Goal: Task Accomplishment & Management: Manage account settings

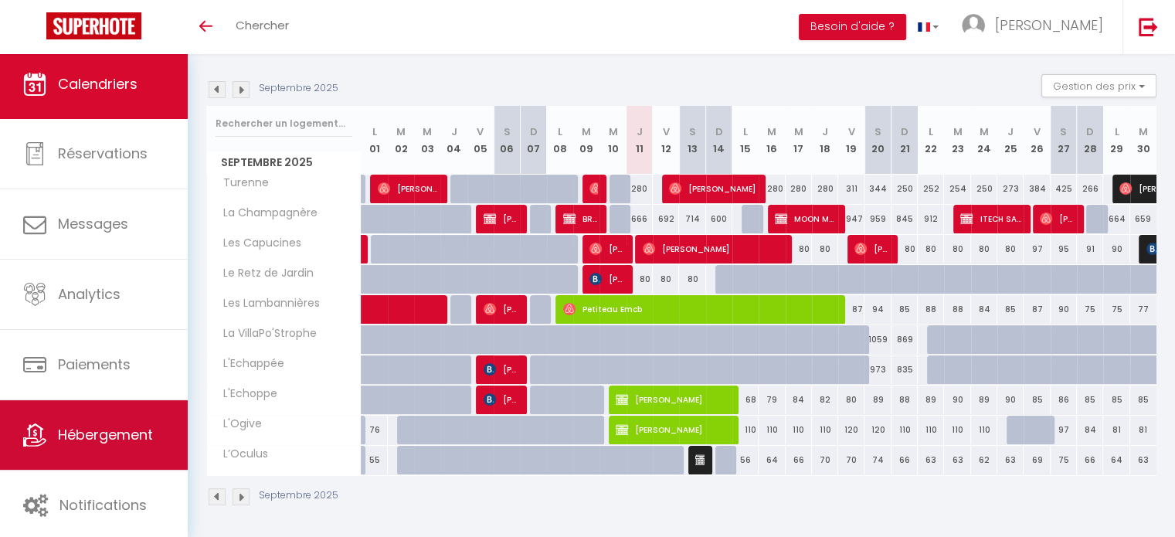
click at [96, 430] on span "Hébergement" at bounding box center [105, 434] width 95 height 19
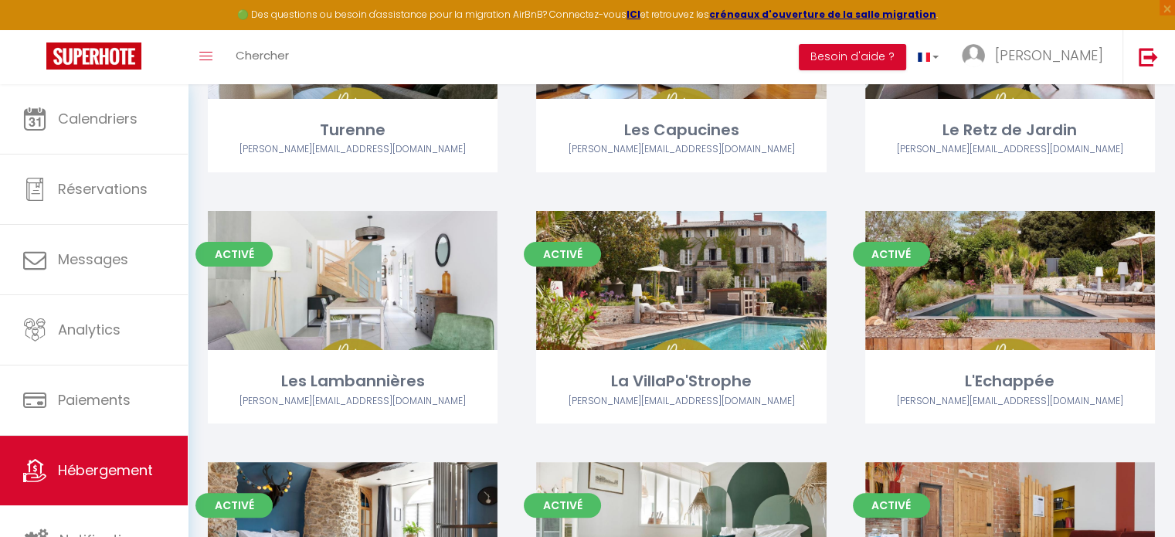
scroll to position [236, 0]
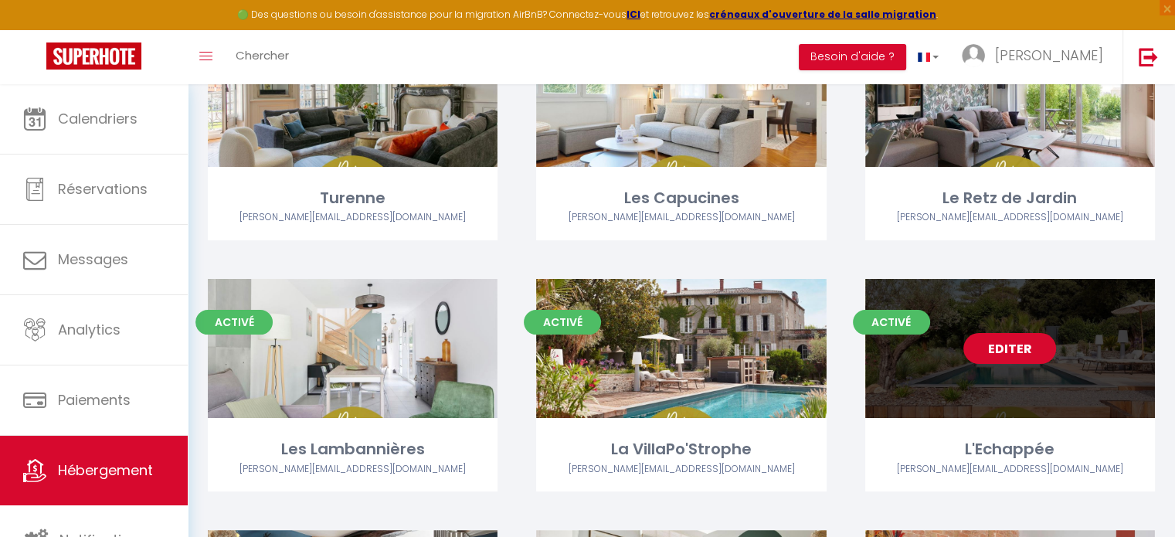
click at [995, 347] on link "Editer" at bounding box center [1010, 348] width 93 height 31
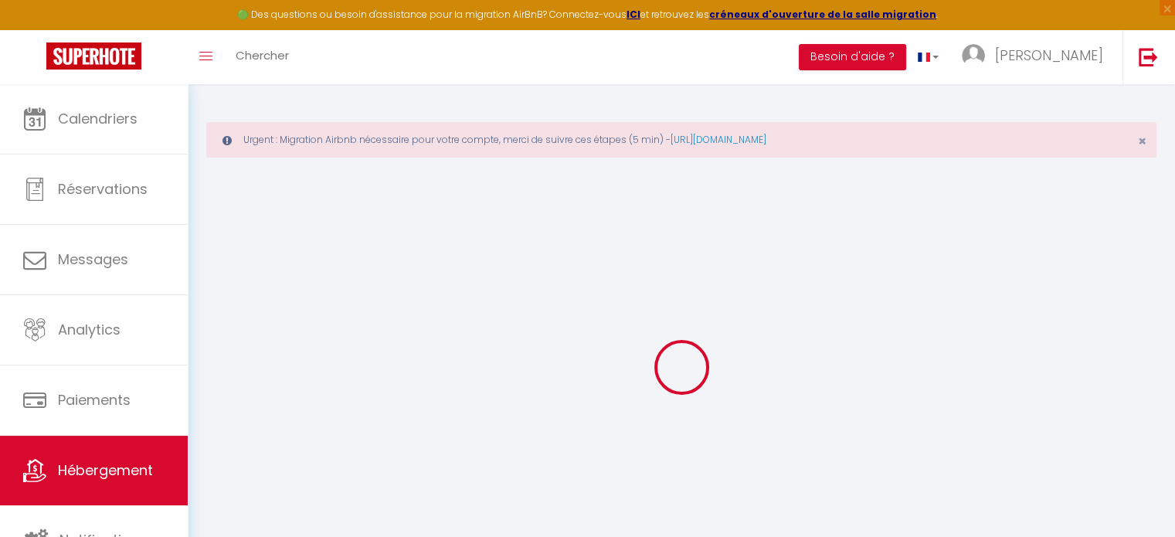
select select "+ 18 %"
select select "+ 35 %"
select select
select select "false"
select select
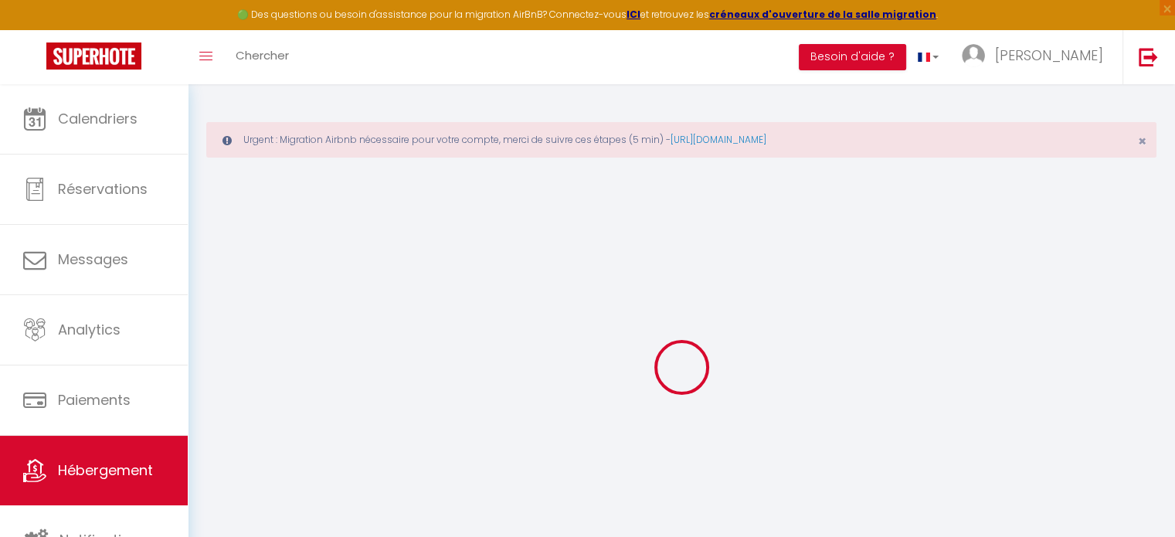
select select
checkbox input "true"
checkbox input "false"
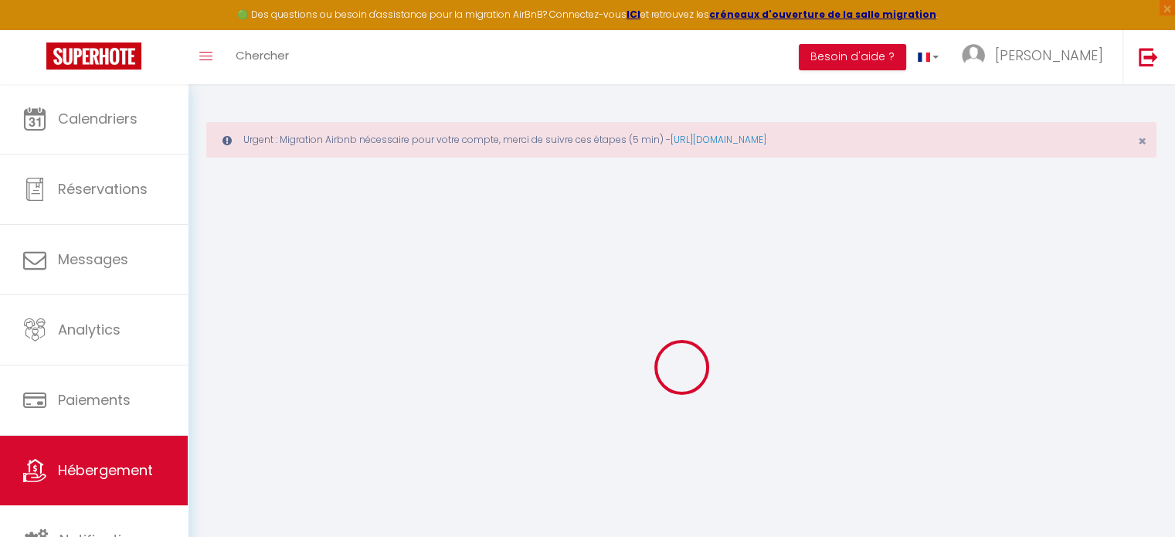
select select
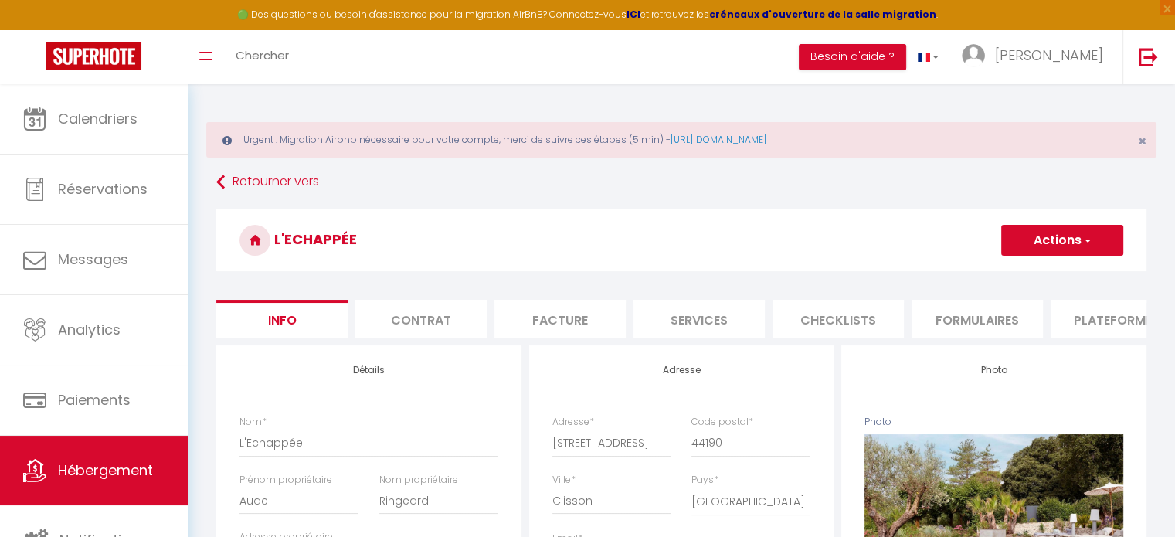
select select
checkbox input "true"
checkbox input "false"
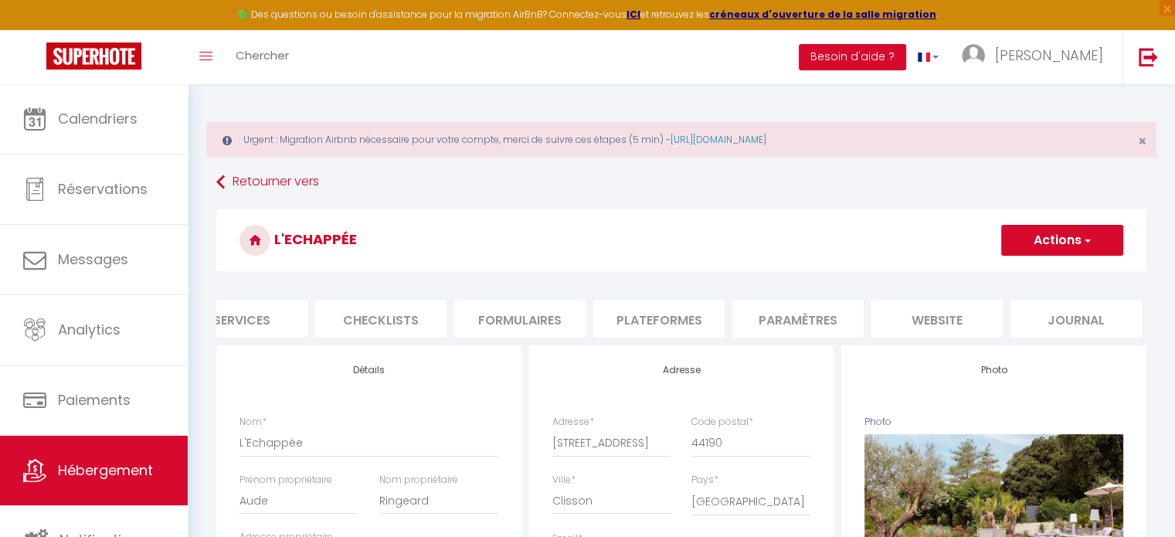
scroll to position [0, 461]
click at [670, 325] on li "Plateformes" at bounding box center [655, 319] width 131 height 38
select select
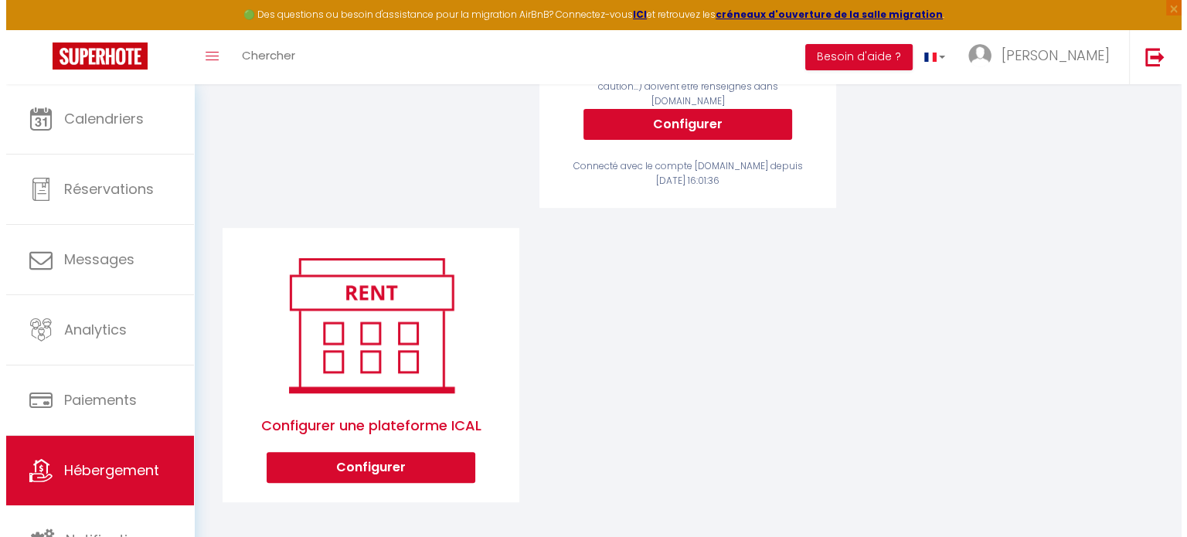
scroll to position [519, 0]
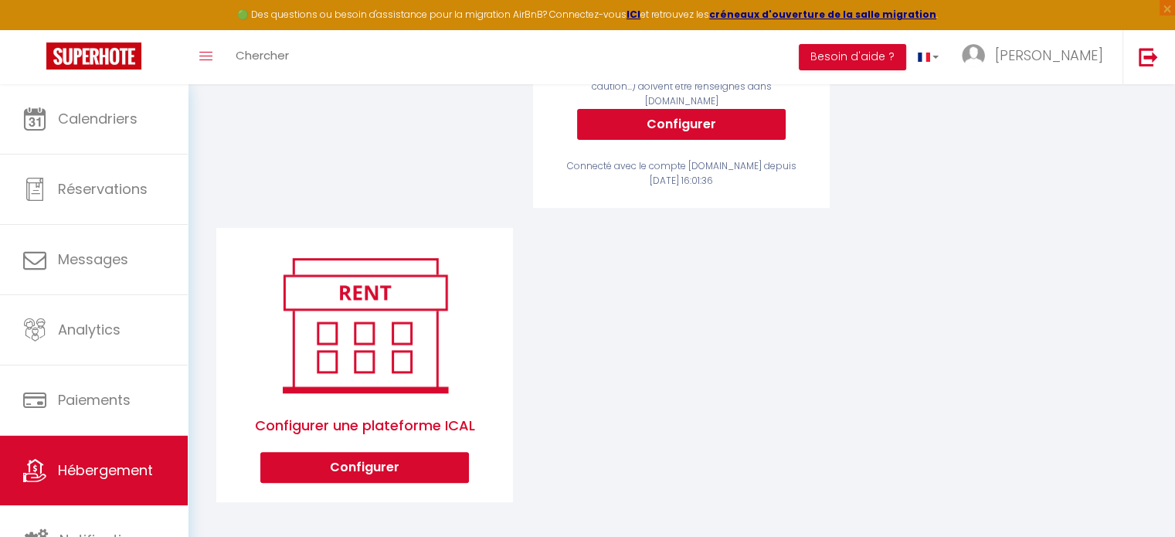
click at [411, 481] on div "Configurer une plateforme ICAL Configurer" at bounding box center [364, 365] width 297 height 274
click at [383, 465] on button "Configurer" at bounding box center [364, 467] width 209 height 31
select select "1"
select select
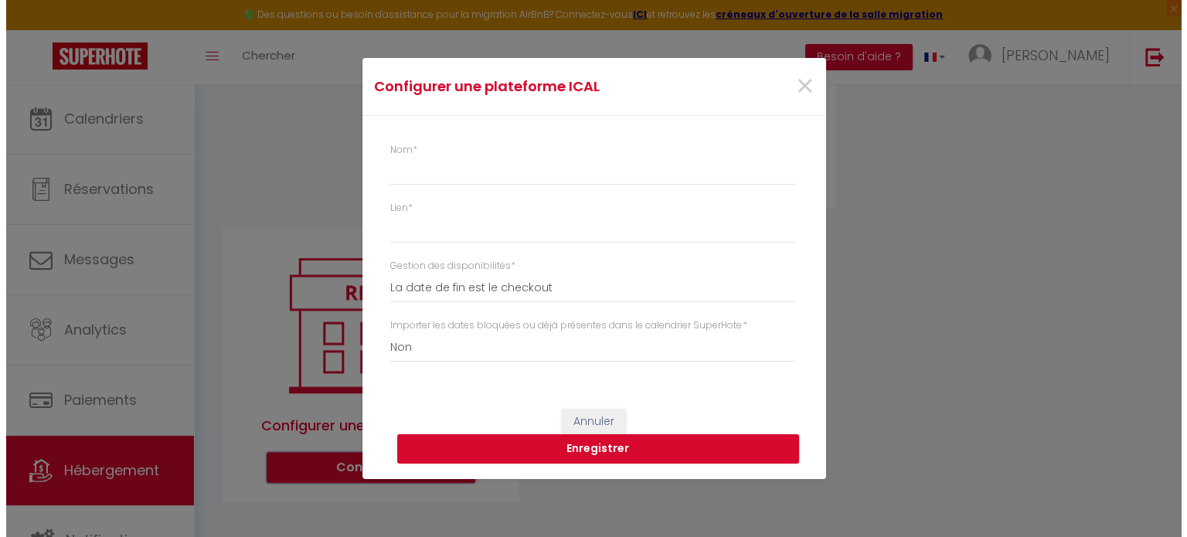
scroll to position [0, 449]
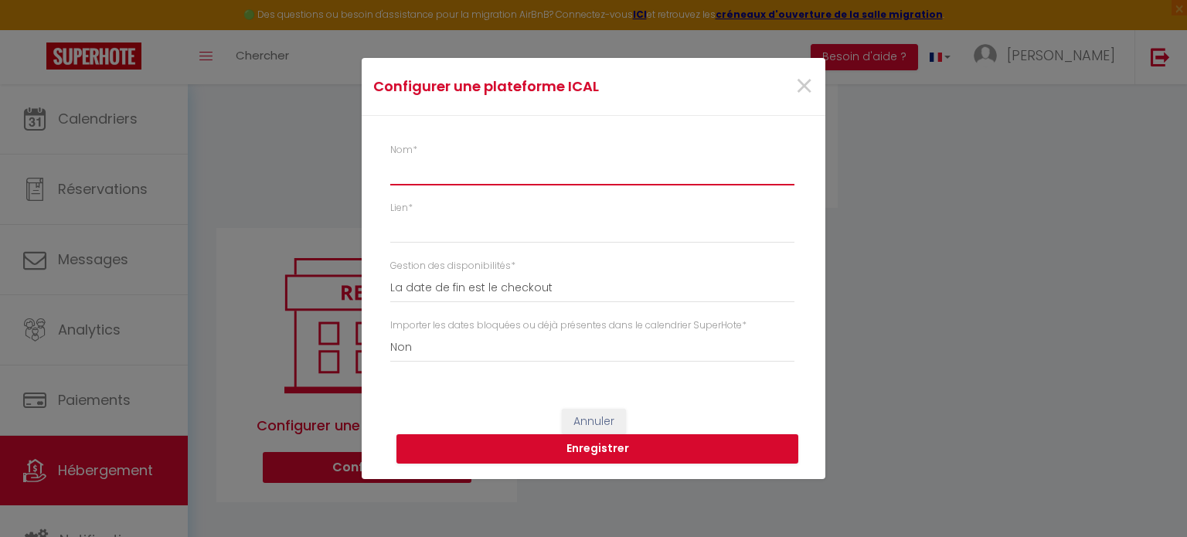
click at [454, 176] on input "Nom *" at bounding box center [592, 172] width 404 height 28
type input "O"
select select
type input "Op"
select select
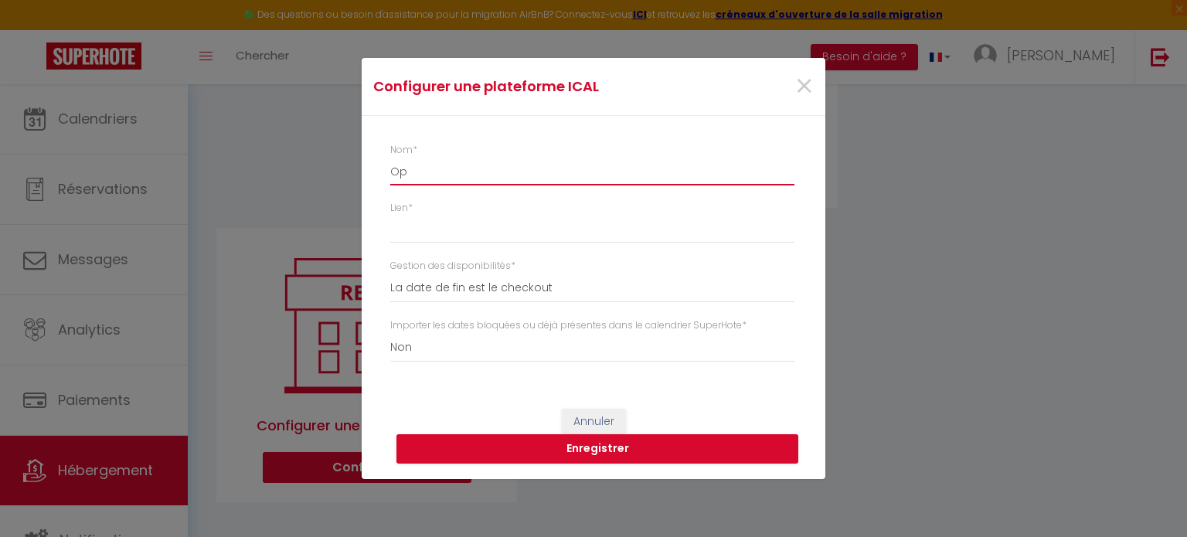
type input "Ope"
select select
type input "Open"
select select
type input "OpenP"
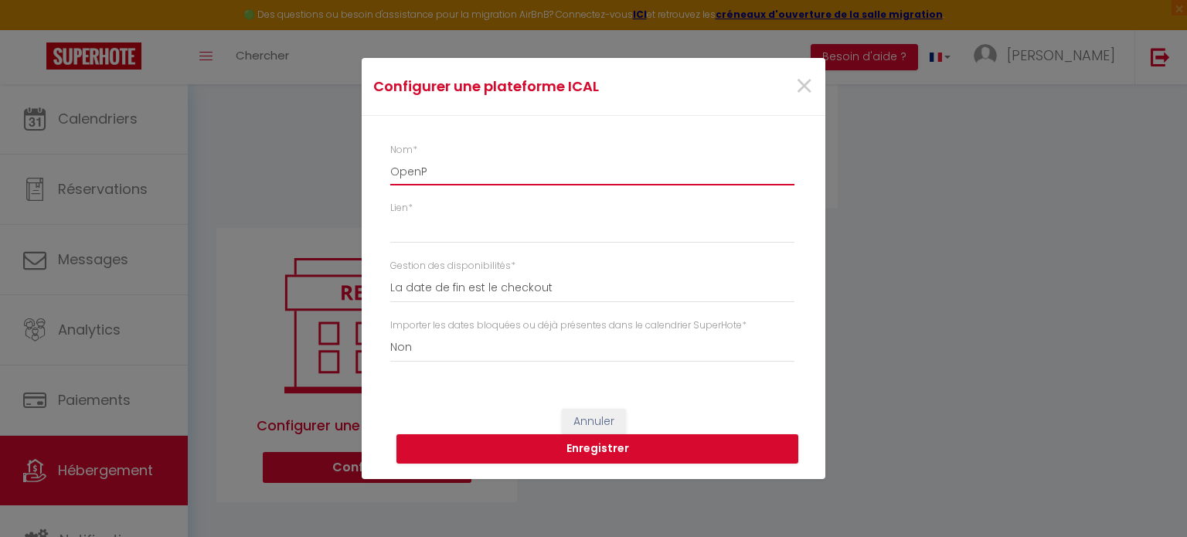
select select
type input "OpenPr"
select select
type input "OpenPro"
select select
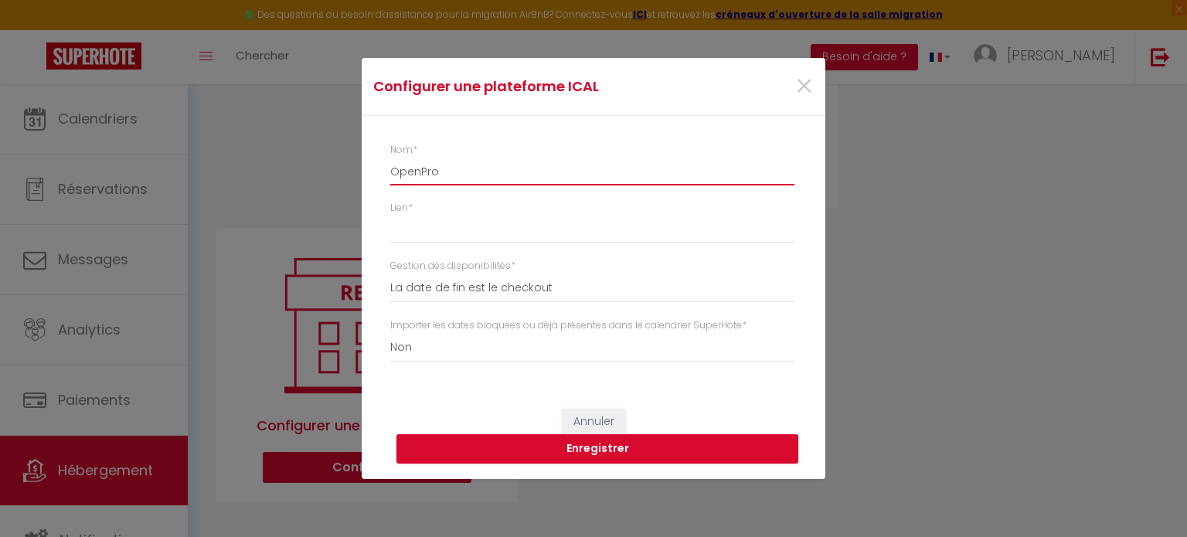
type input "OpenPro"
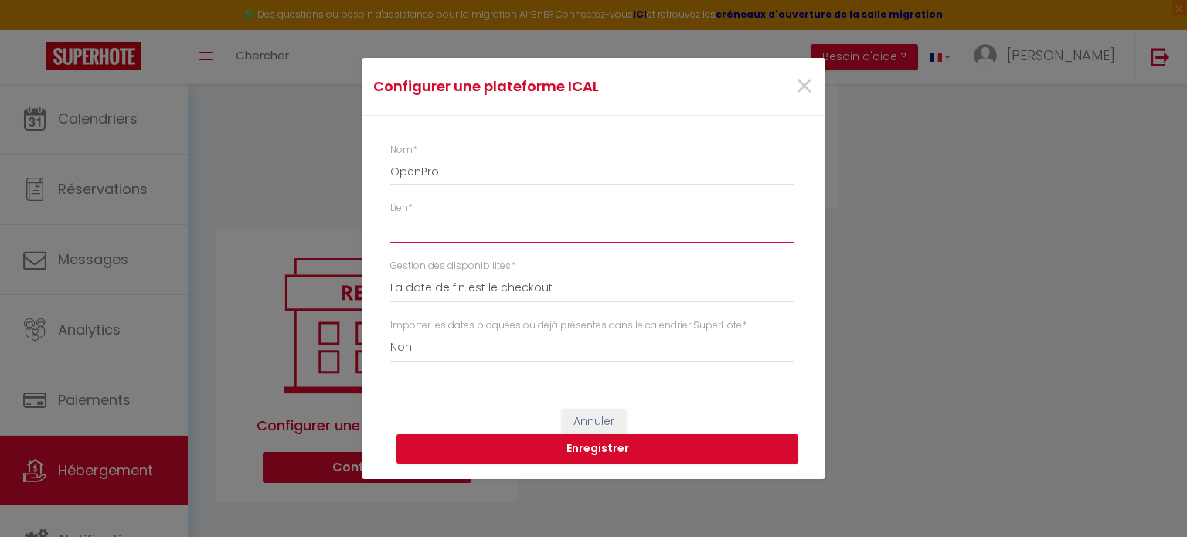
click at [454, 227] on input "Lien *" at bounding box center [592, 230] width 404 height 28
paste input "[URL][DOMAIN_NAME]"
type input "[URL][DOMAIN_NAME]"
select select
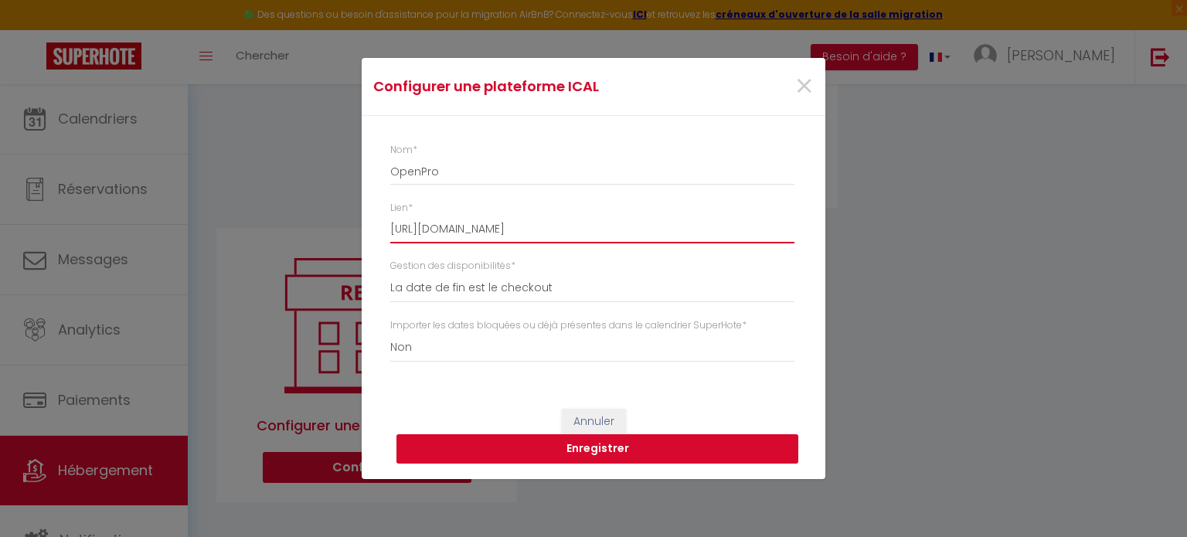
type input "[URL][DOMAIN_NAME]"
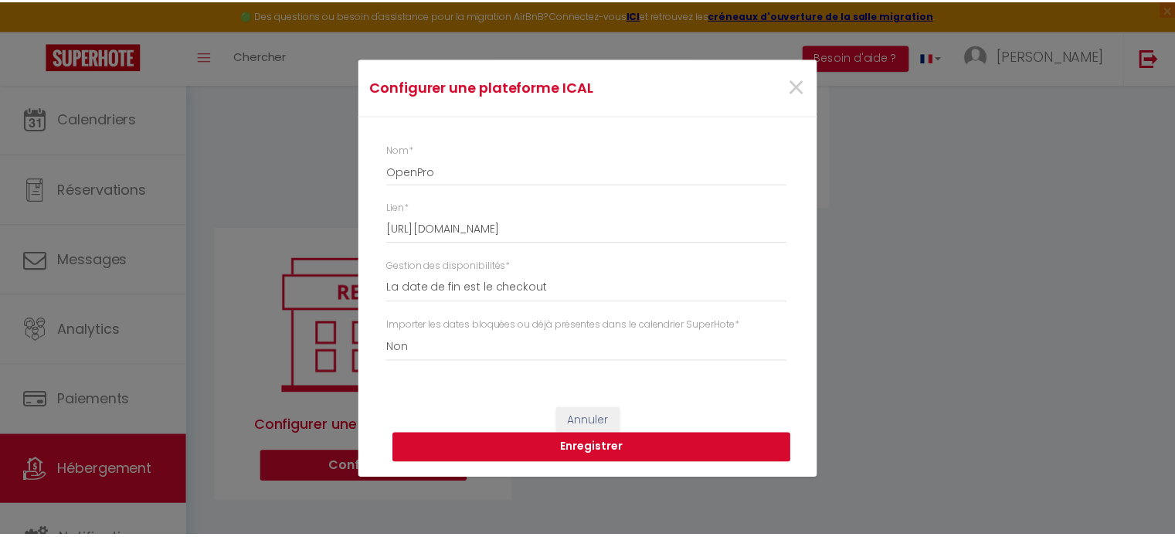
scroll to position [0, 0]
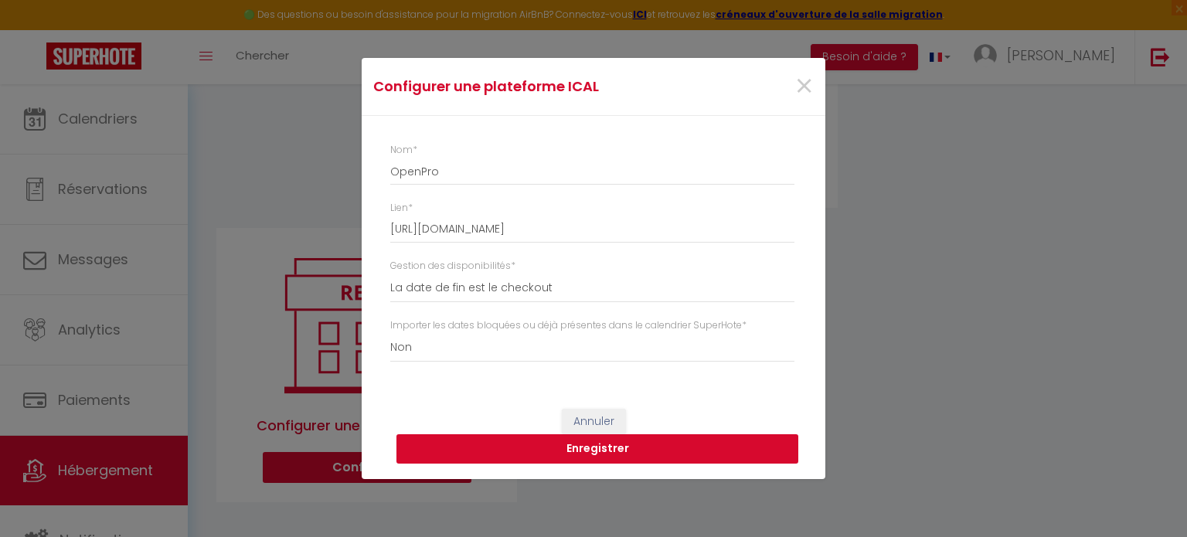
click at [519, 449] on button "Enregistrer" at bounding box center [597, 448] width 402 height 29
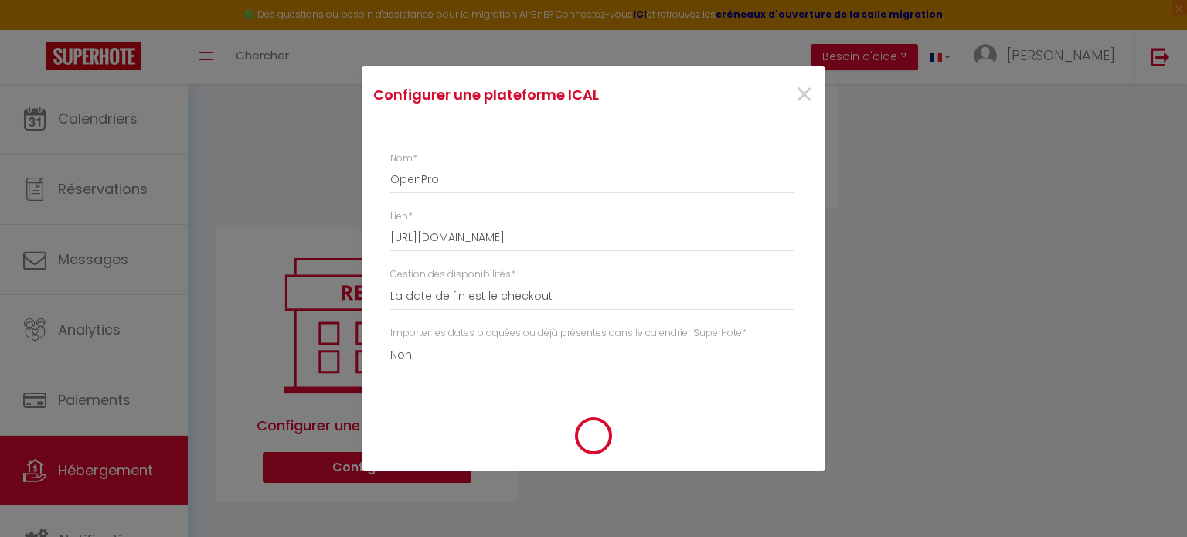
select select
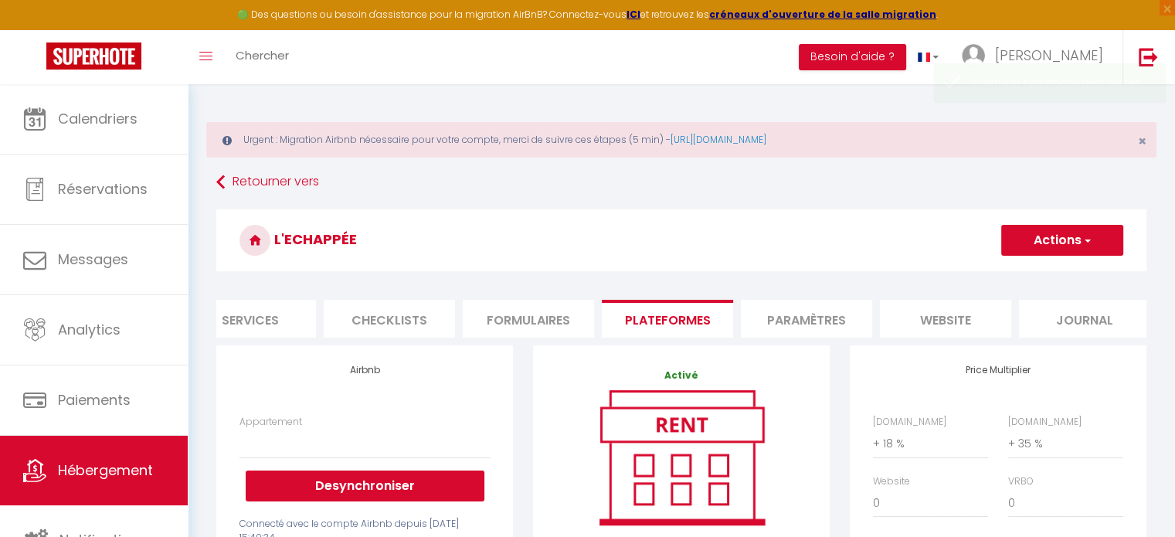
scroll to position [0, 461]
click at [494, 322] on li "Formulaires" at bounding box center [516, 319] width 131 height 38
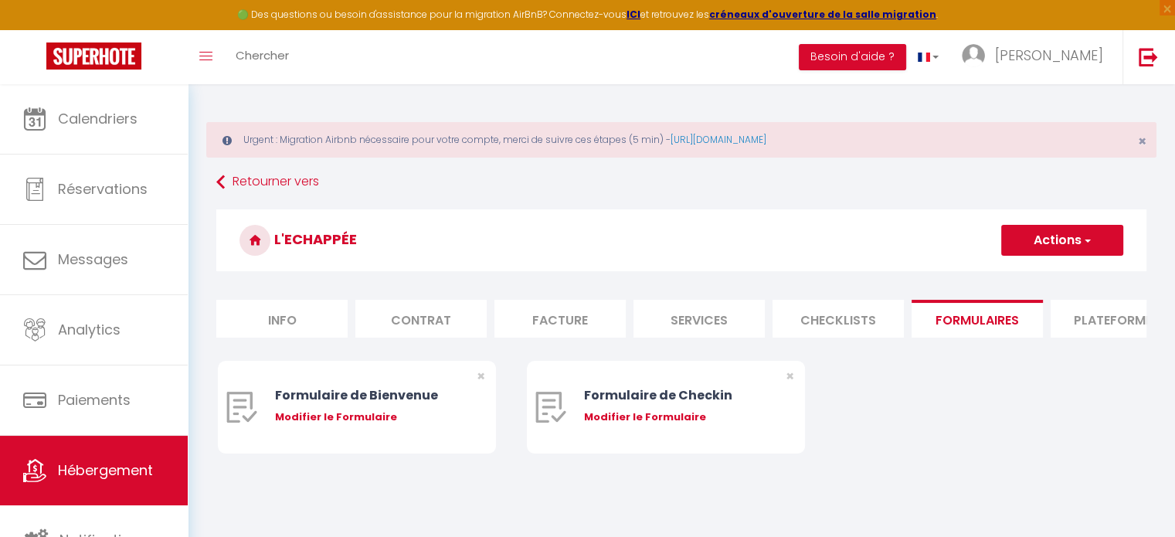
click at [420, 324] on li "Contrat" at bounding box center [420, 319] width 131 height 38
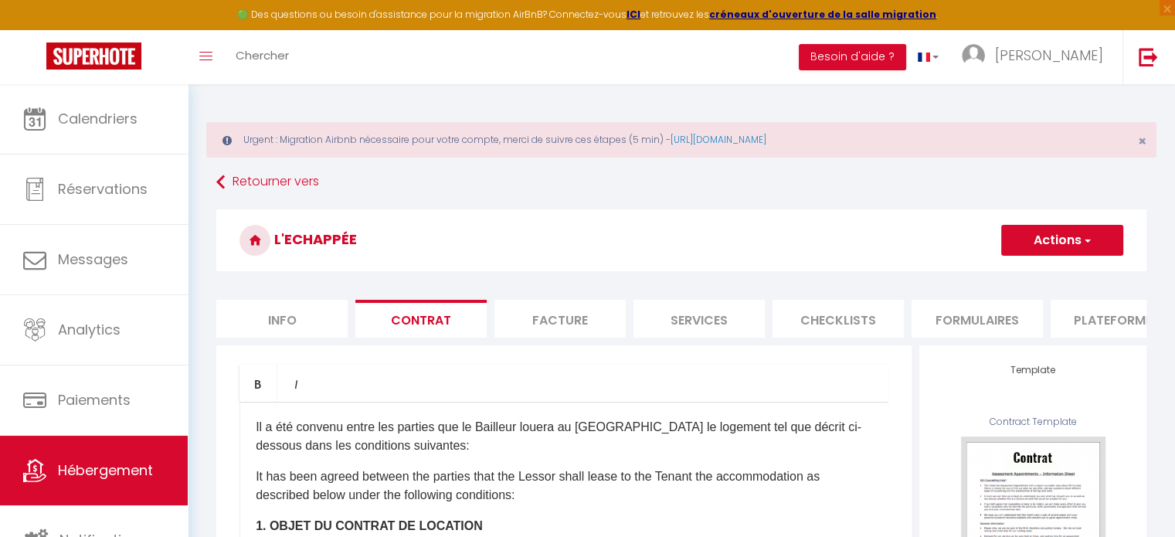
scroll to position [87, 0]
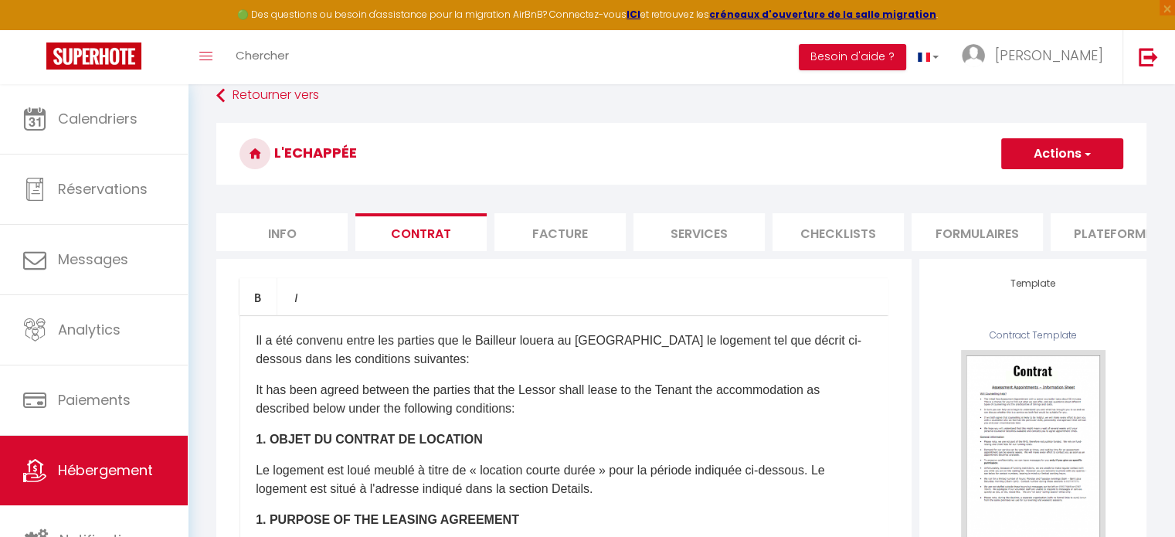
click at [282, 234] on li "Info" at bounding box center [281, 232] width 131 height 38
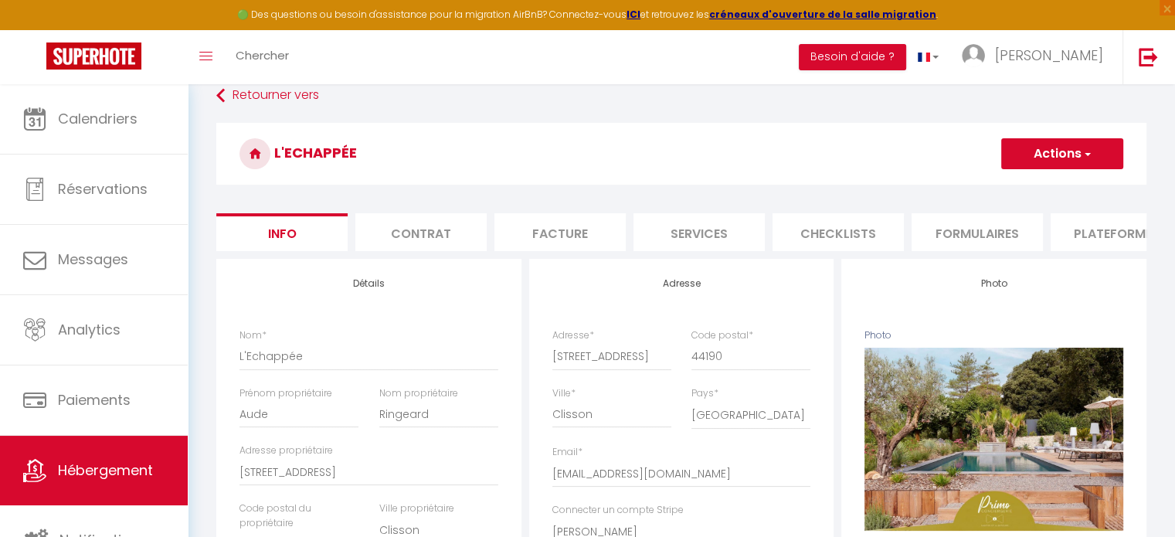
select select
checkbox input "true"
checkbox input "false"
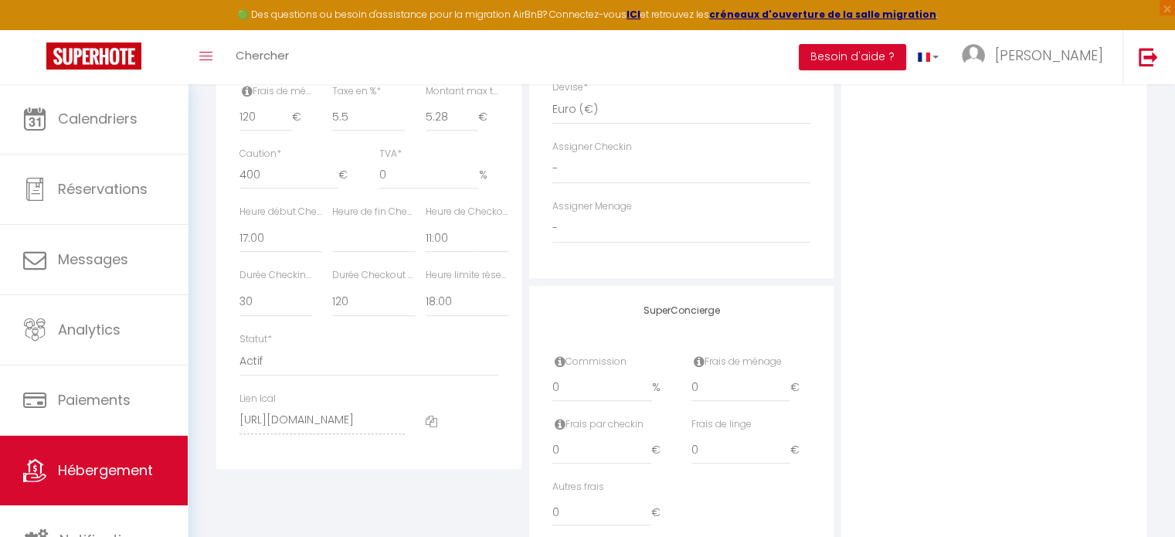
scroll to position [900, 0]
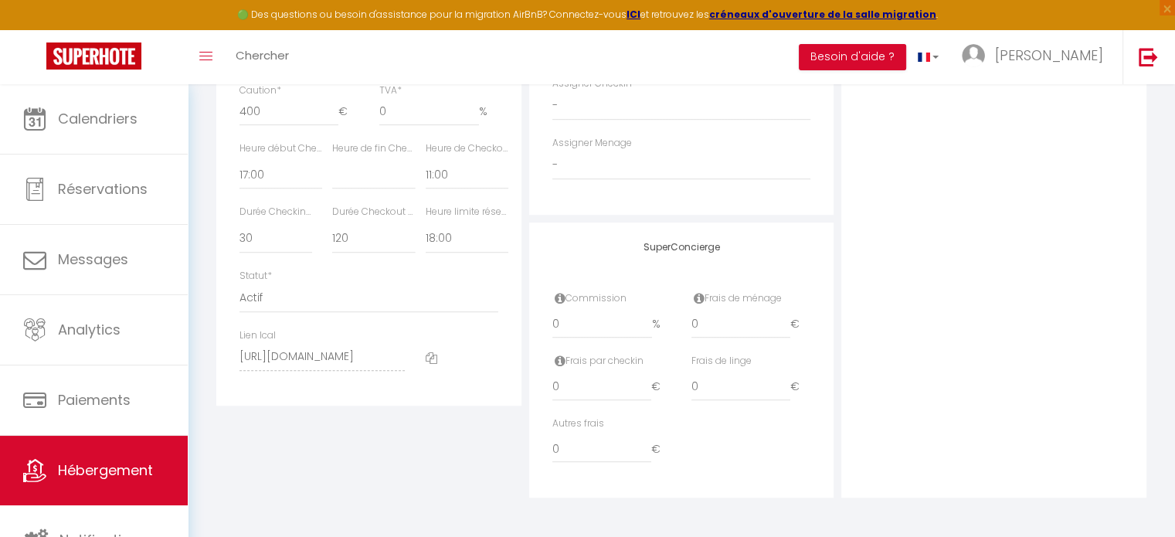
click at [431, 355] on icon at bounding box center [432, 358] width 12 height 12
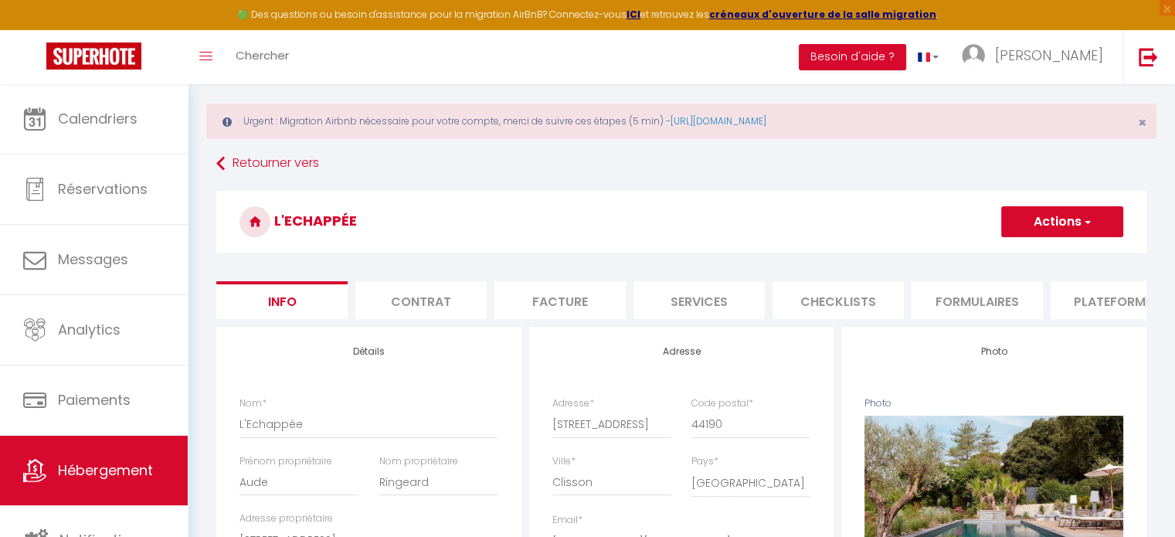
scroll to position [0, 0]
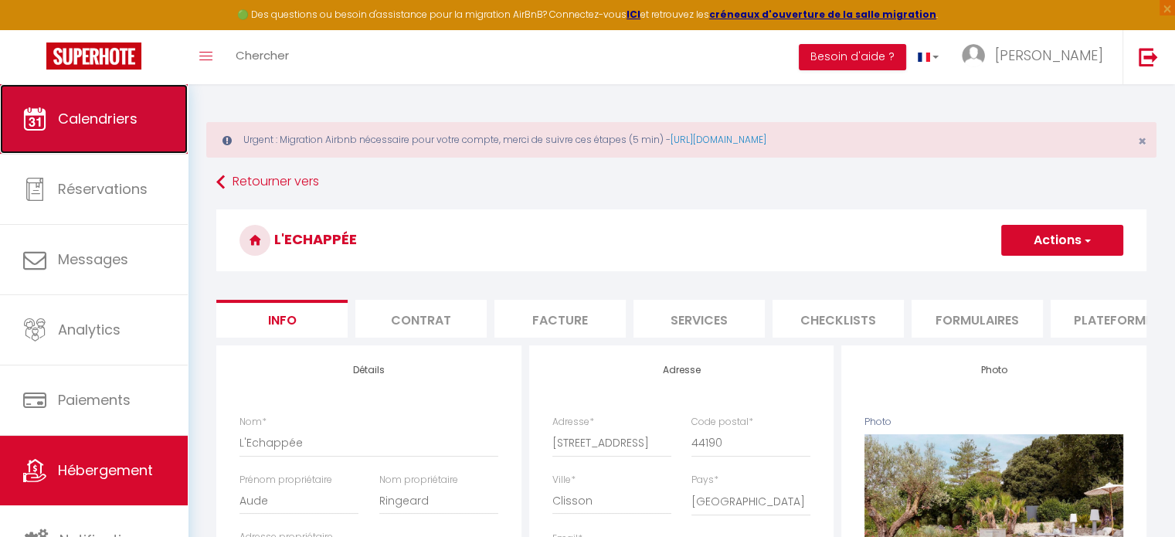
click at [125, 130] on link "Calendriers" at bounding box center [94, 119] width 188 height 70
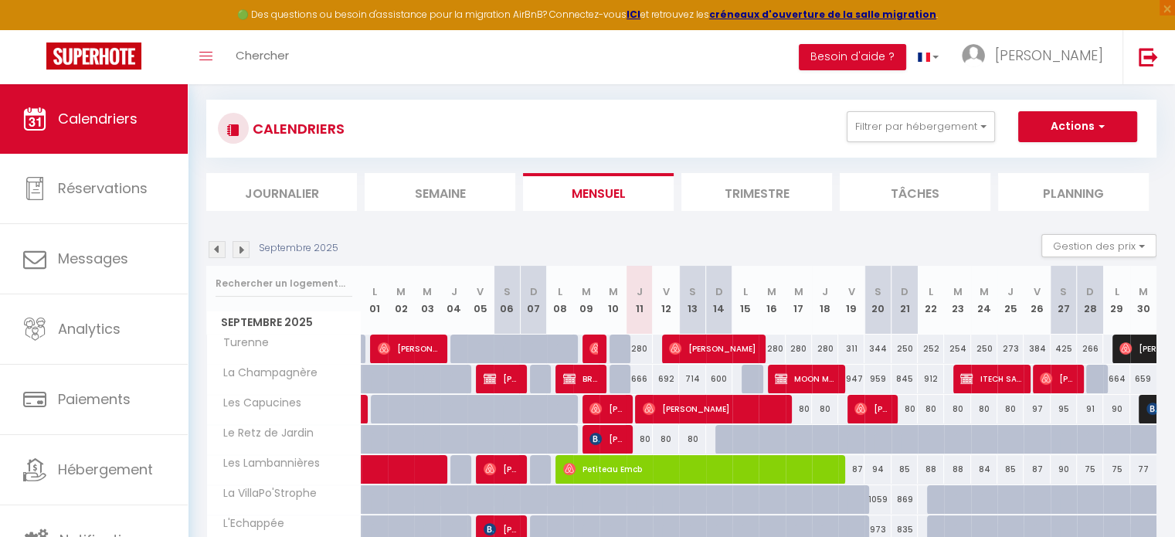
scroll to position [243, 0]
